Goal: Transaction & Acquisition: Book appointment/travel/reservation

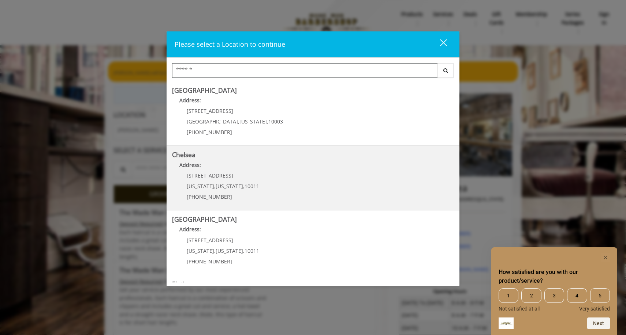
scroll to position [43, 0]
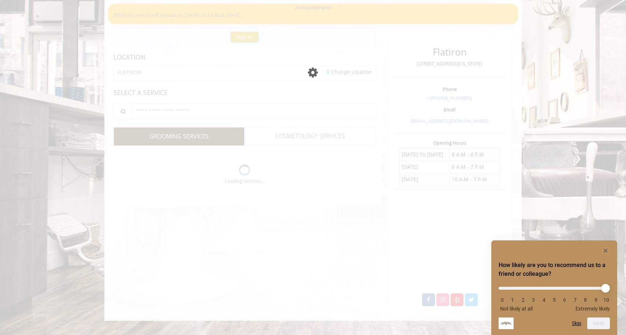
scroll to position [30, 0]
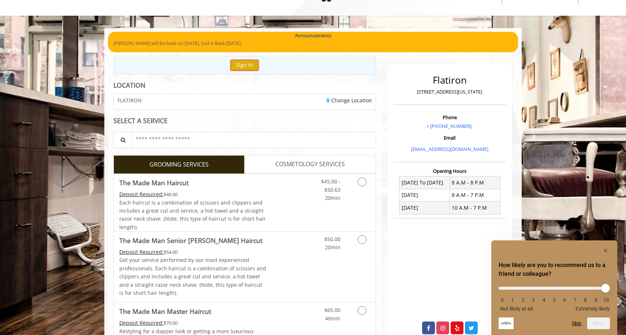
click at [251, 66] on button "Sign In" at bounding box center [244, 65] width 28 height 11
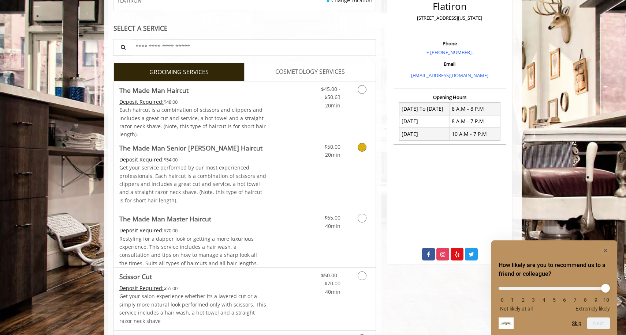
scroll to position [108, 0]
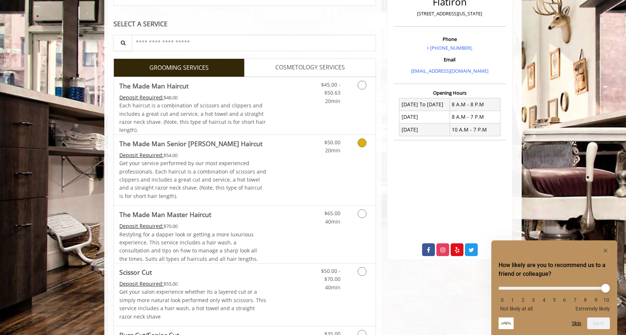
click at [319, 170] on div "$50.00 20min" at bounding box center [342, 170] width 65 height 71
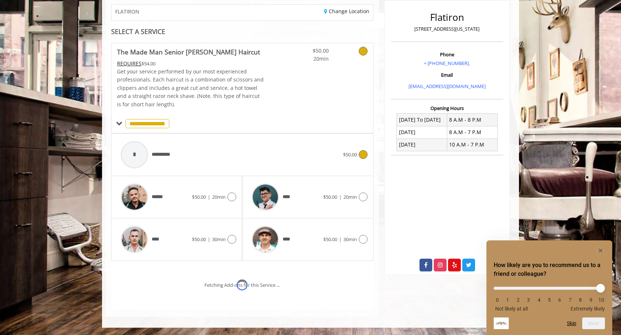
scroll to position [126, 0]
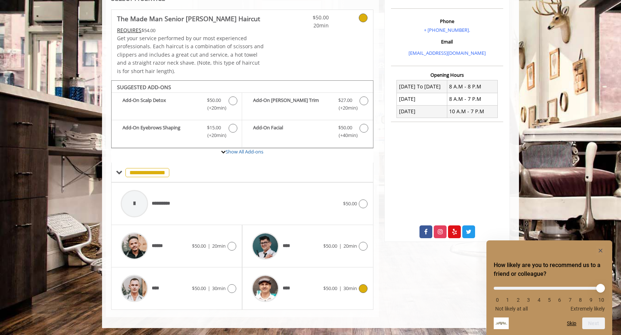
click at [270, 288] on img at bounding box center [265, 288] width 27 height 27
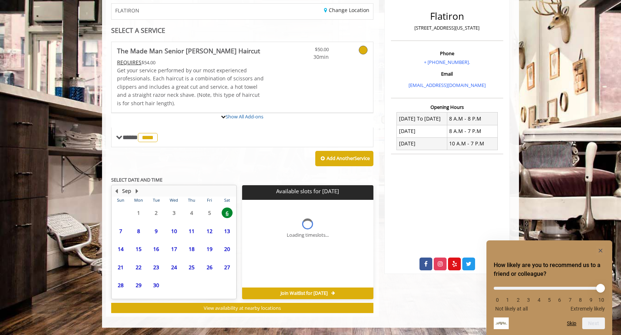
scroll to position [93, 0]
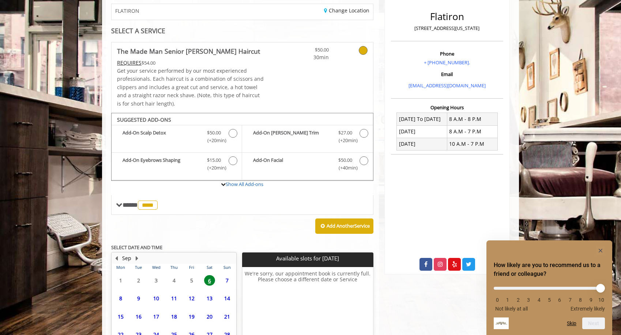
click at [140, 314] on span "16" at bounding box center [138, 317] width 11 height 11
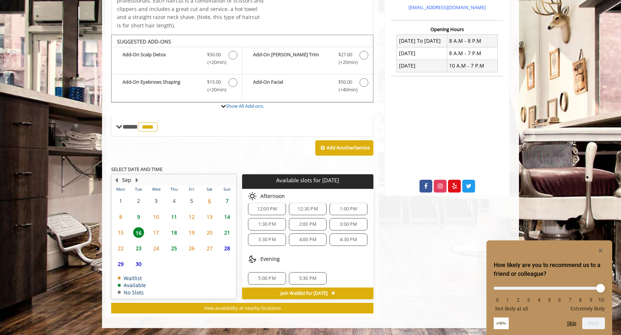
scroll to position [64, 0]
click at [120, 232] on span "15" at bounding box center [120, 233] width 11 height 11
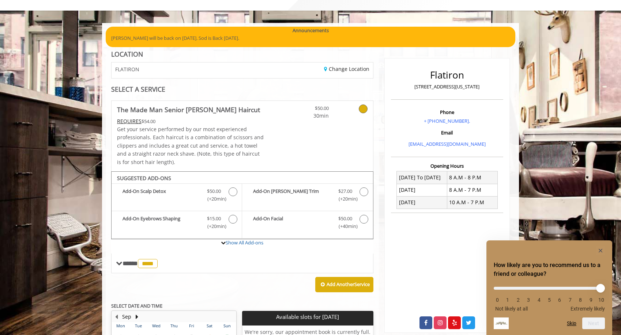
scroll to position [36, 0]
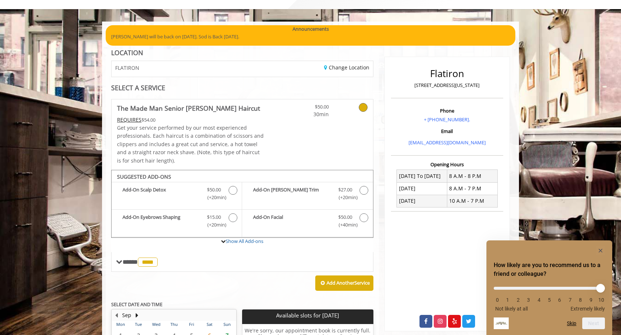
click at [356, 71] on div "Change Location" at bounding box center [310, 69] width 136 height 16
click at [355, 65] on link "Change Location" at bounding box center [346, 67] width 45 height 7
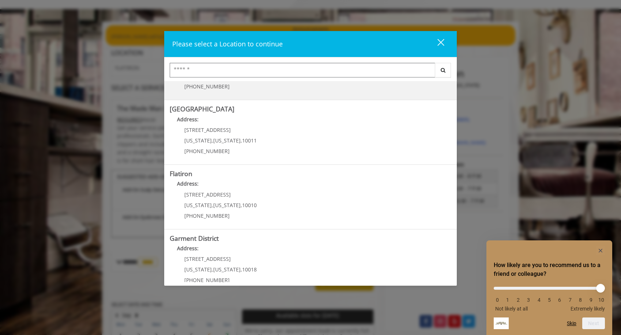
scroll to position [122, 0]
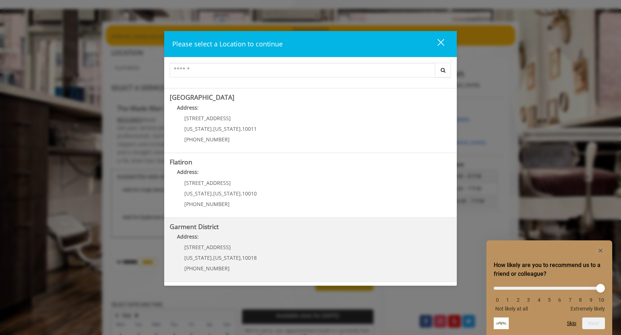
click at [223, 260] on span "[US_STATE]" at bounding box center [226, 258] width 27 height 7
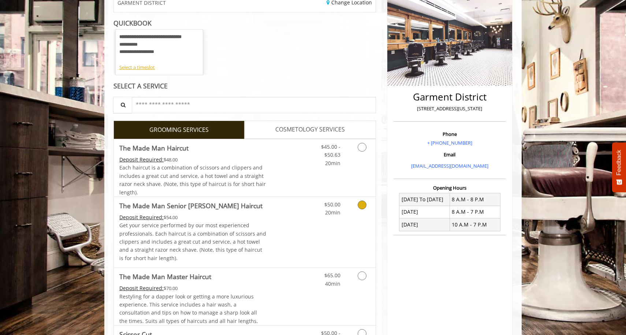
scroll to position [102, 0]
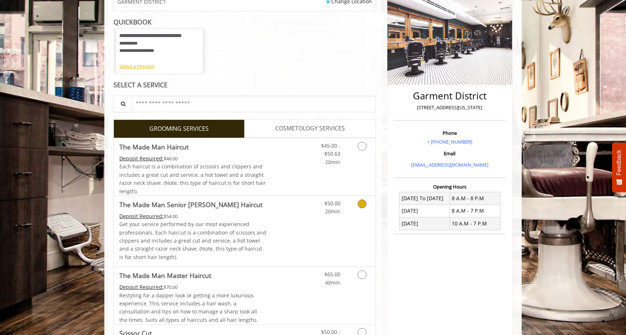
click at [319, 223] on div "$50.00 20min" at bounding box center [342, 231] width 65 height 71
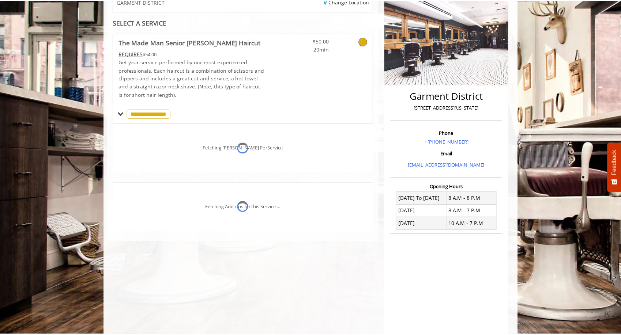
scroll to position [139, 0]
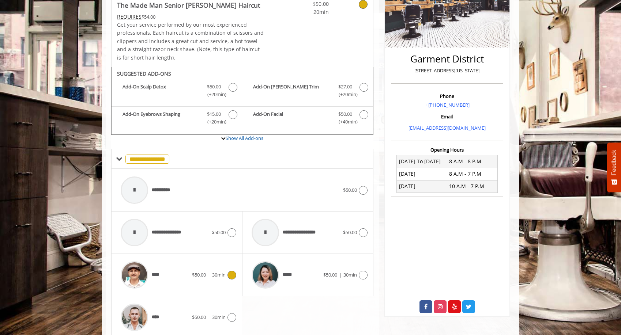
click at [202, 276] on span "$50.00" at bounding box center [199, 275] width 14 height 7
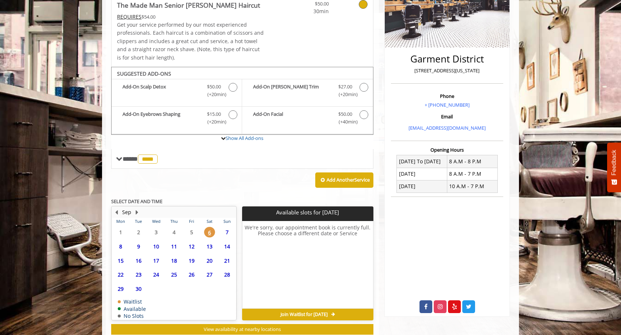
scroll to position [161, 0]
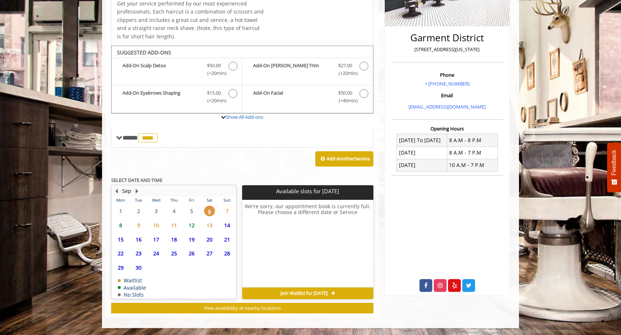
click at [138, 242] on span "16" at bounding box center [138, 239] width 11 height 11
click at [123, 239] on span "15" at bounding box center [120, 239] width 11 height 11
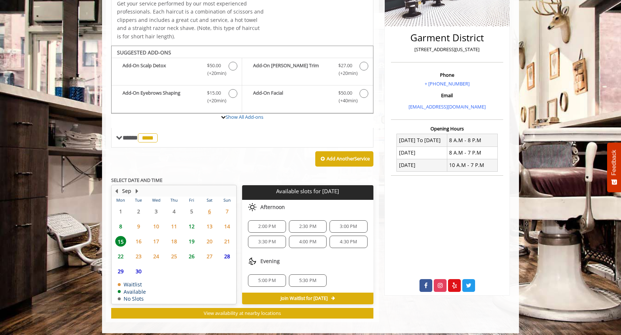
scroll to position [166, 0]
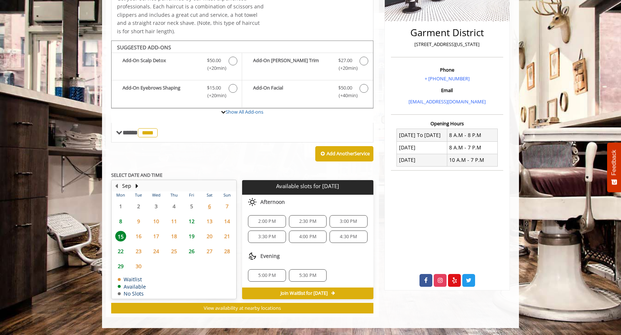
click at [314, 278] on span "5:30 PM" at bounding box center [307, 276] width 17 height 6
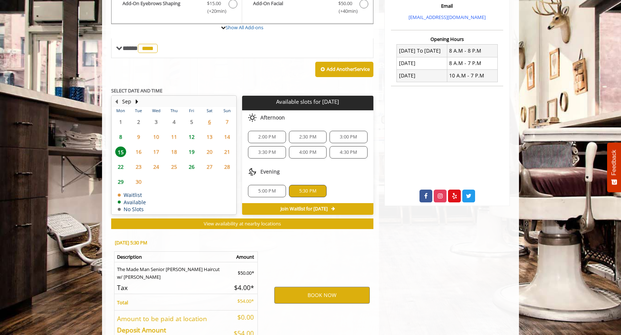
scroll to position [298, 0]
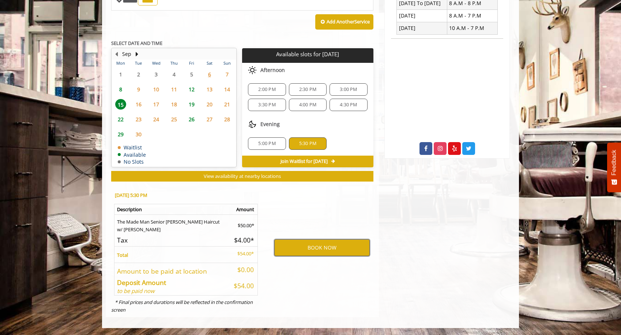
click at [316, 245] on button "BOOK NOW" at bounding box center [321, 248] width 95 height 17
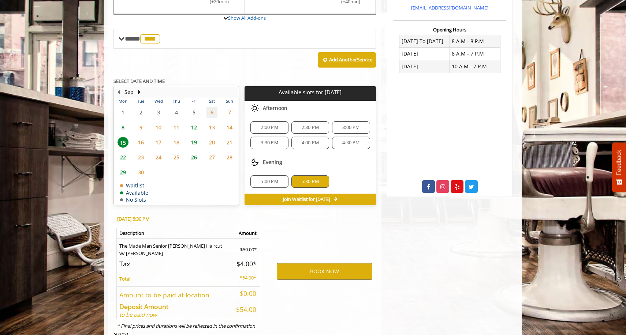
scroll to position [260, 0]
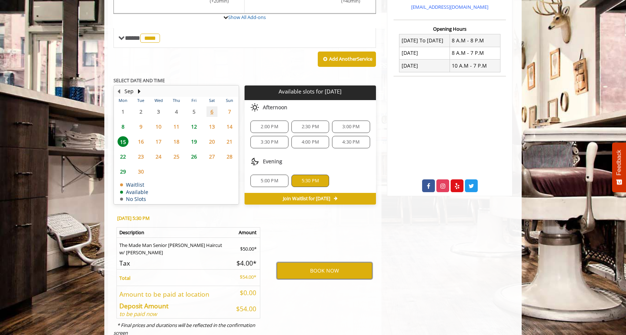
click at [329, 270] on button "BOOK NOW" at bounding box center [324, 271] width 95 height 17
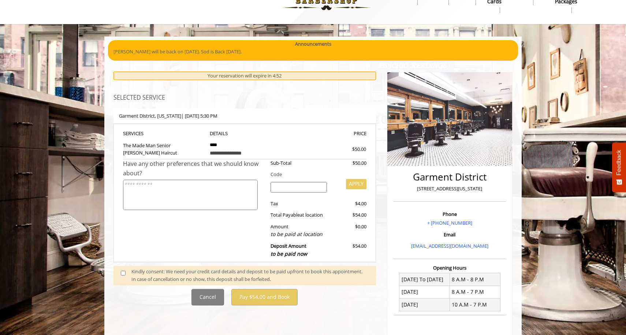
scroll to position [0, 0]
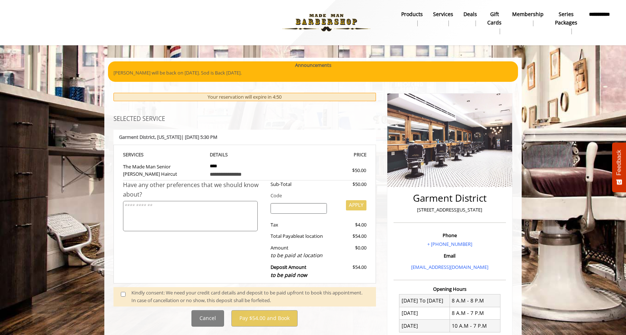
click at [281, 305] on div "Kindly consent: We need your credit card details and deposit to be paid upfront…" at bounding box center [244, 297] width 262 height 19
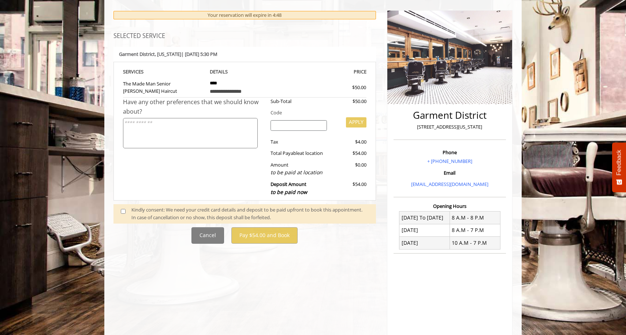
scroll to position [21, 0]
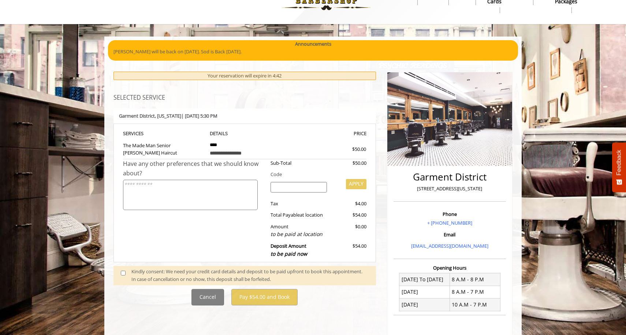
click at [131, 274] on span at bounding box center [126, 275] width 22 height 15
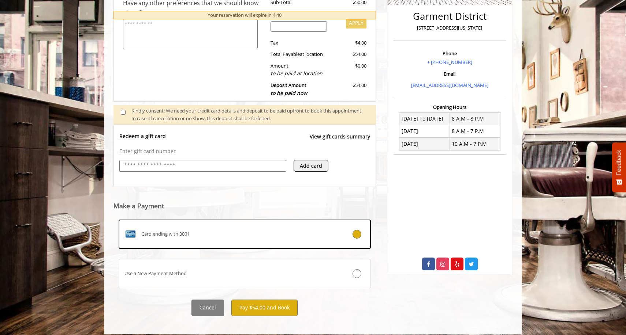
scroll to position [189, 0]
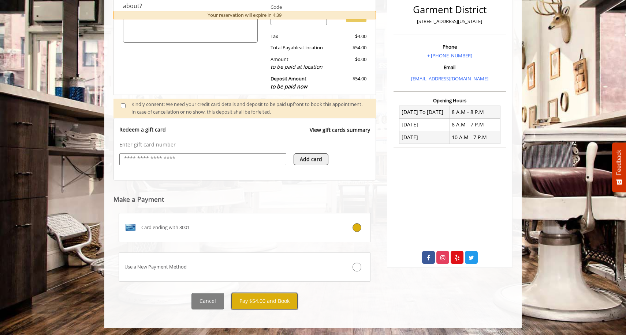
click at [254, 303] on button "Pay $54.00 and Book" at bounding box center [264, 301] width 66 height 16
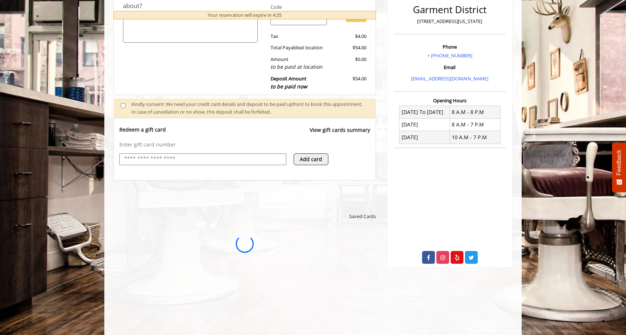
scroll to position [0, 0]
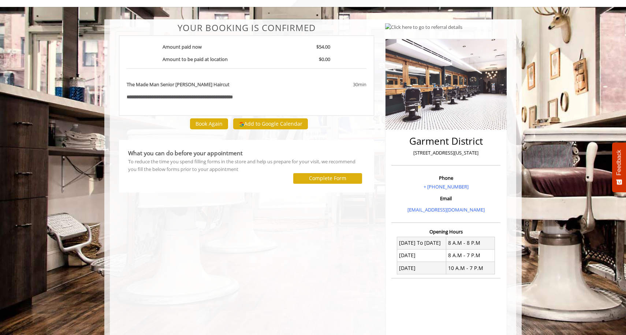
scroll to position [39, 0]
